Goal: Information Seeking & Learning: Learn about a topic

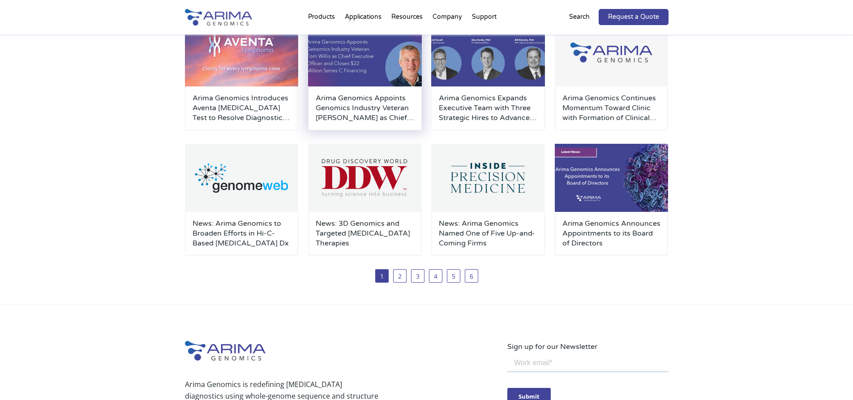
click at [352, 109] on h3 "Arima Genomics Appoints Genomics Industry Veteran [PERSON_NAME] as Chief Execut…" at bounding box center [365, 108] width 98 height 30
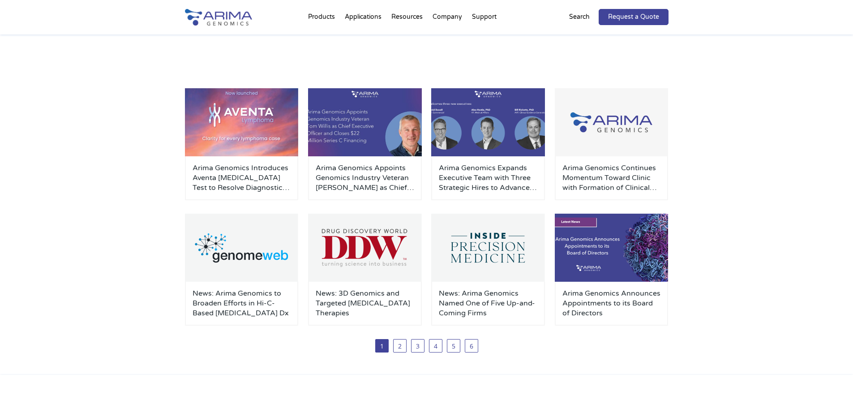
scroll to position [103, 0]
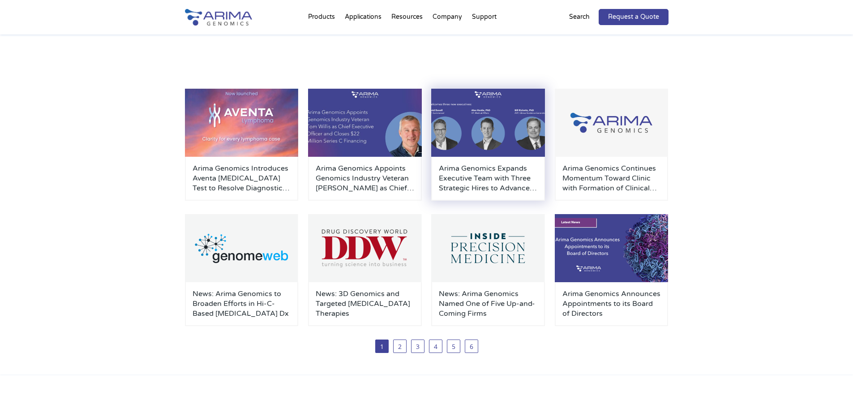
click at [457, 174] on h3 "Arima Genomics Expands Executive Team with Three Strategic Hires to Advance Cli…" at bounding box center [488, 178] width 98 height 30
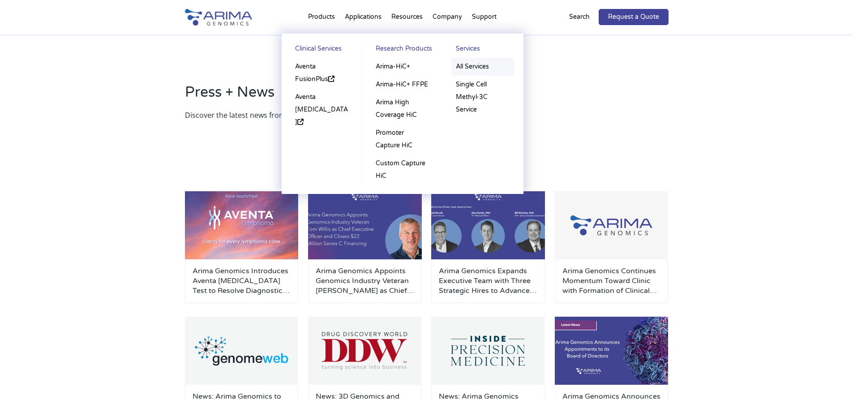
click at [470, 65] on link "All Services" at bounding box center [482, 67] width 63 height 18
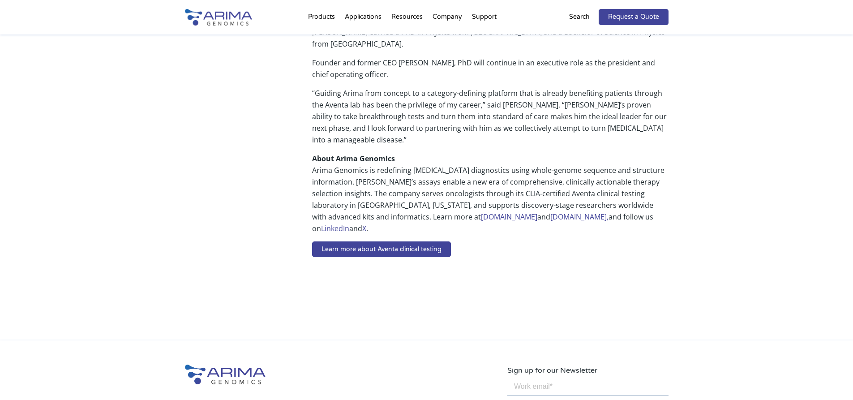
scroll to position [586, 0]
click at [385, 241] on link "Learn more about Aventa clinical testing" at bounding box center [381, 249] width 139 height 16
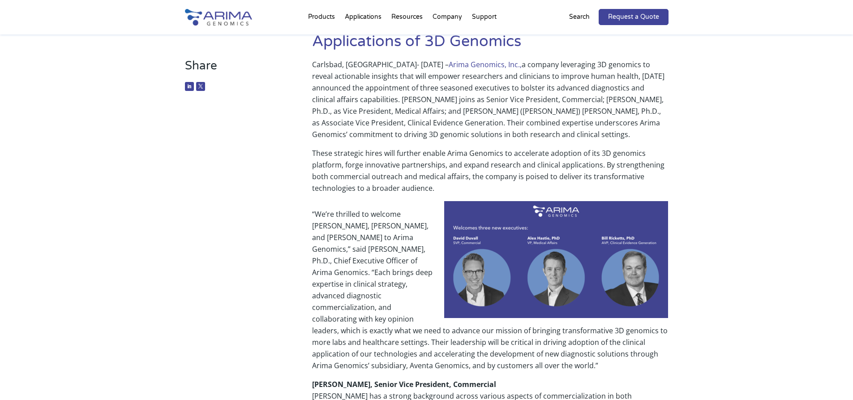
scroll to position [110, 0]
